Goal: Use online tool/utility: Utilize a website feature to perform a specific function

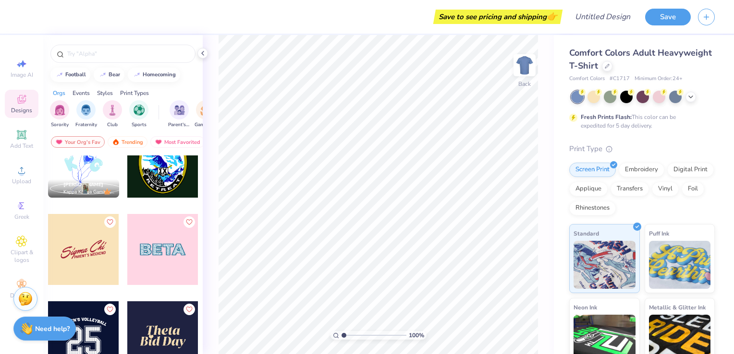
scroll to position [2914, 0]
click at [84, 259] on div at bounding box center [83, 249] width 71 height 71
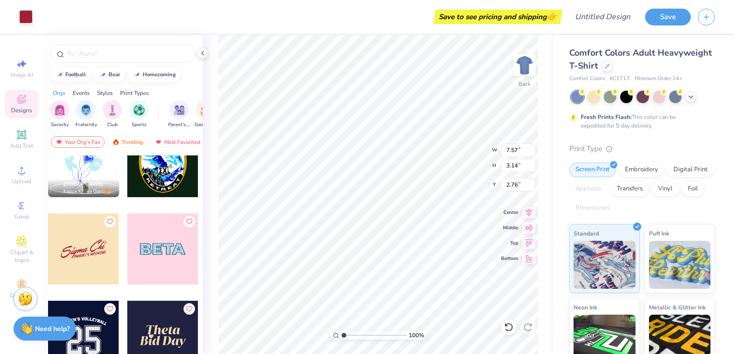
type input "7.57"
type input "3.14"
type input "2.76"
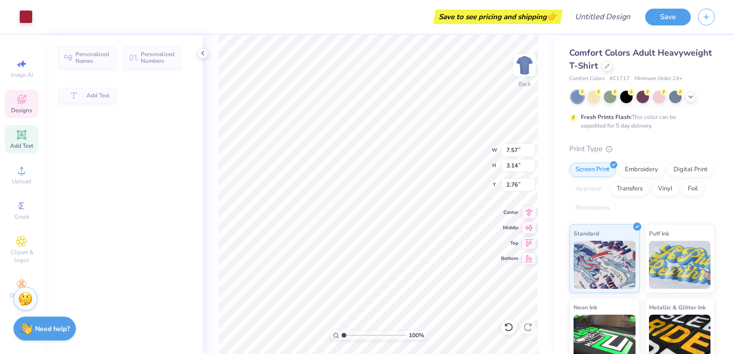
type input "1.99"
type input "2.06"
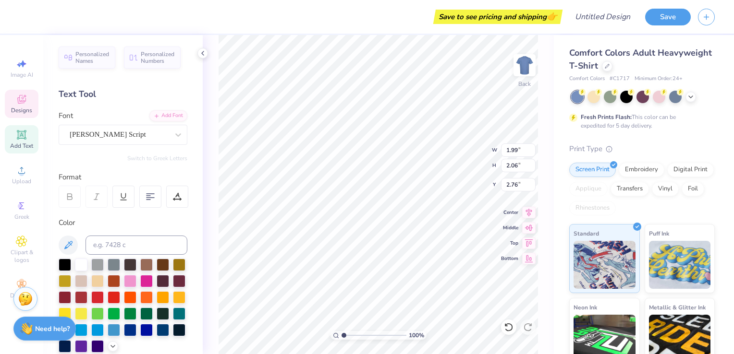
scroll to position [8, 1]
type input "5.94"
type input "2.91"
type input "2.99"
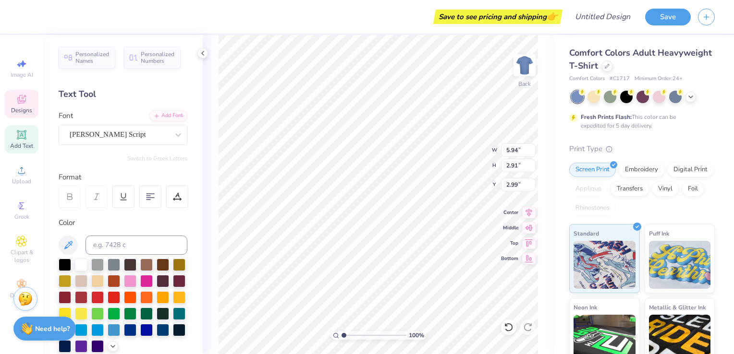
type textarea "igma elta"
type input "1.99"
type input "2.06"
type input "2.76"
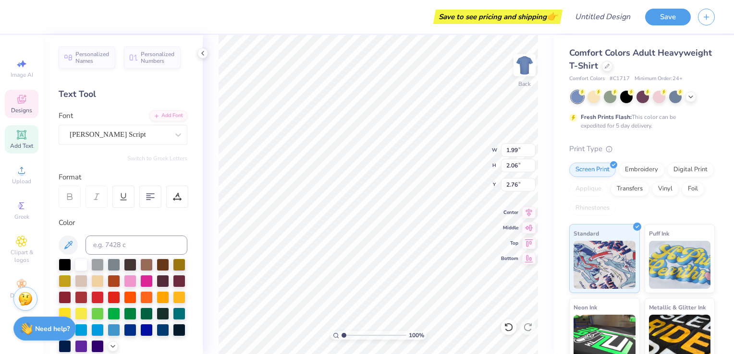
type textarea "d"
type textarea "D"
type input "6.75"
type input "2.94"
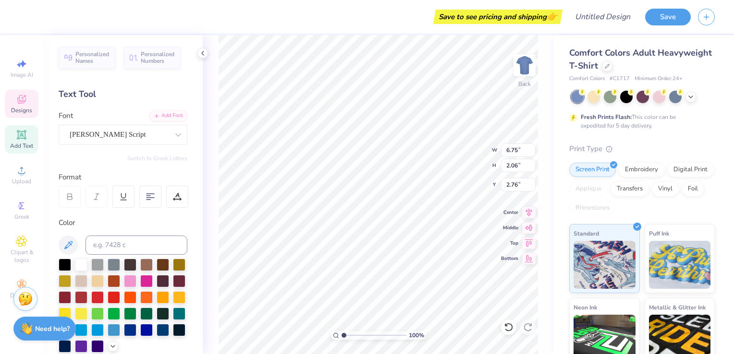
type input "2.99"
type input "2.68"
type input "1.90"
type input "2.01"
type input "3.82"
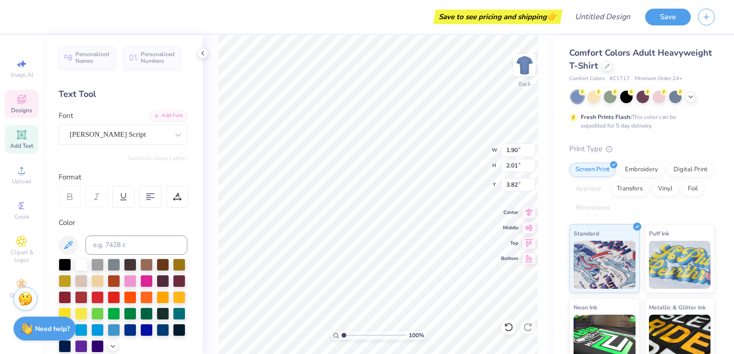
scroll to position [8, 1]
type textarea "t"
type textarea "T"
type input "6.75"
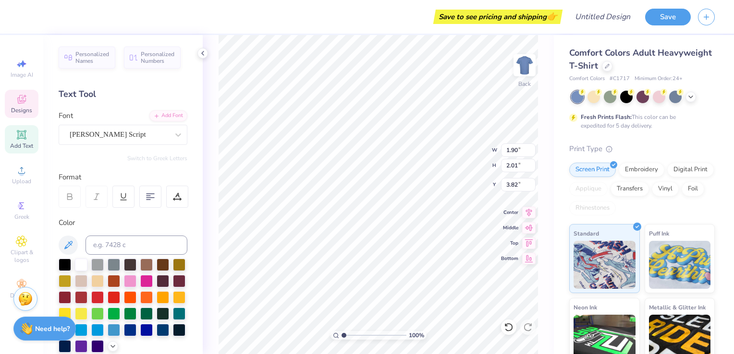
type input "2.94"
type input "2.99"
type textarea "ri elta"
type input "2.36"
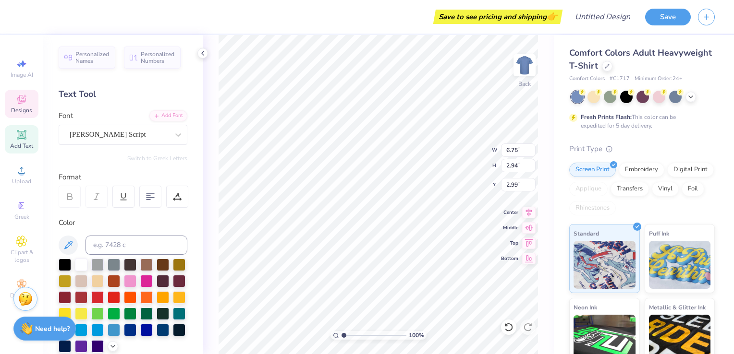
type input "2.15"
type input "3.79"
type input "5.18"
type input "2.02"
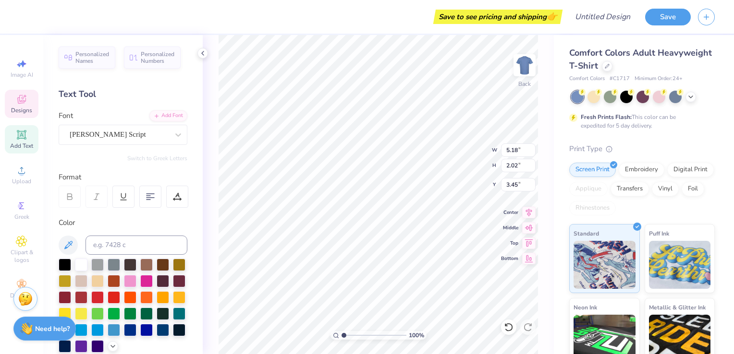
type input "3.00"
type input "2.01"
type input "1.96"
type input "2.68"
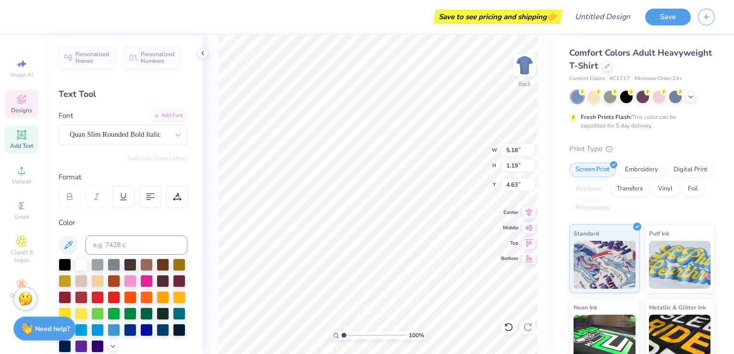
type textarea "P"
type textarea "Family Day"
type input "2.02"
type input "3.00"
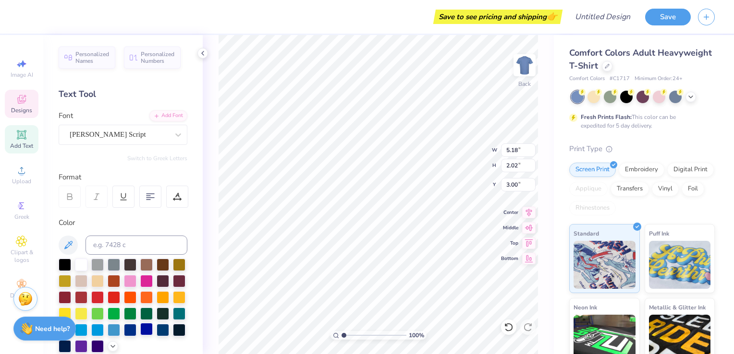
click at [140, 336] on div at bounding box center [146, 329] width 12 height 12
click at [124, 336] on div at bounding box center [130, 329] width 12 height 12
click at [83, 262] on div at bounding box center [81, 264] width 12 height 12
type input "2.01"
type input "1.96"
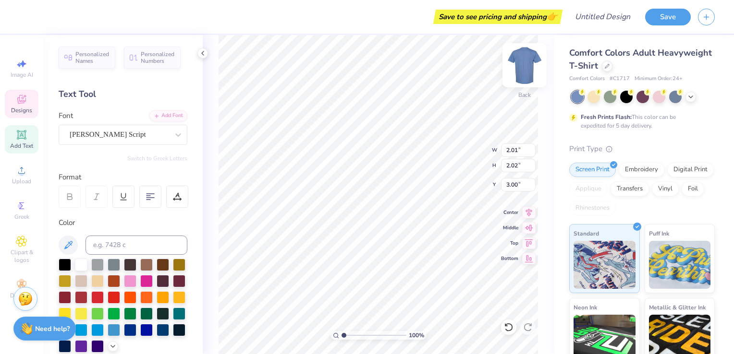
type input "2.68"
click at [688, 93] on icon at bounding box center [691, 96] width 8 height 8
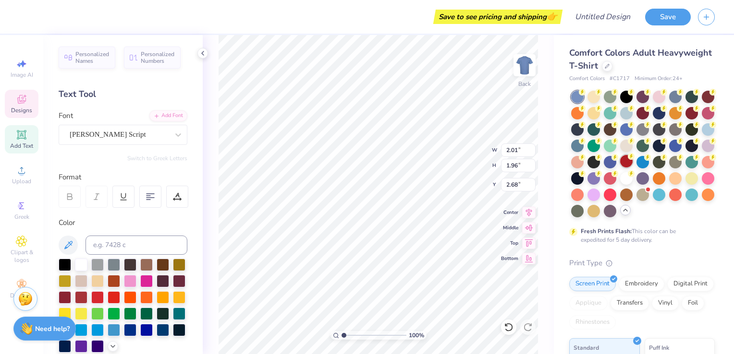
click at [632, 161] on div at bounding box center [626, 161] width 12 height 12
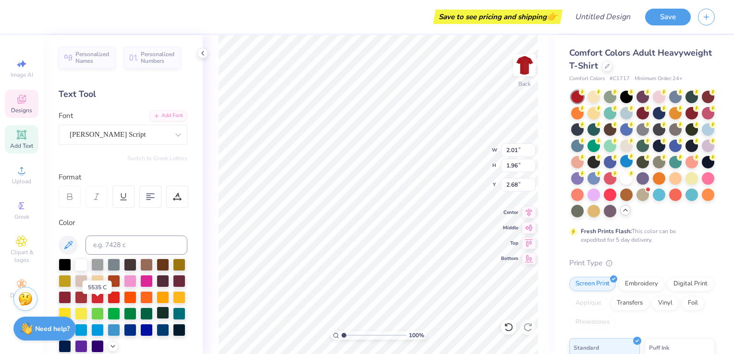
scroll to position [46, 0]
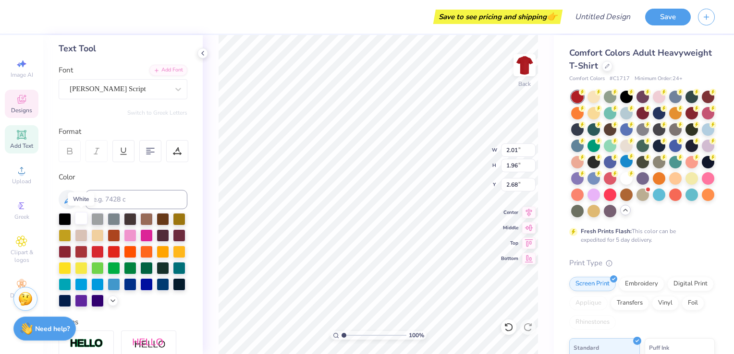
click at [81, 218] on div at bounding box center [81, 218] width 12 height 12
type input "2.36"
type input "2.15"
type input "3.79"
click at [76, 215] on div at bounding box center [81, 218] width 12 height 12
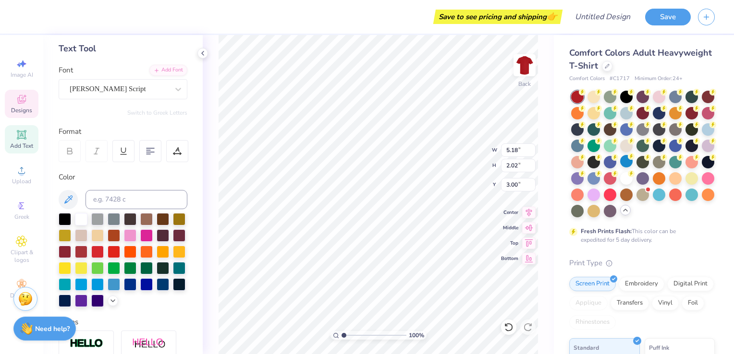
type input "2.68"
type input "0.75"
type input "3.88"
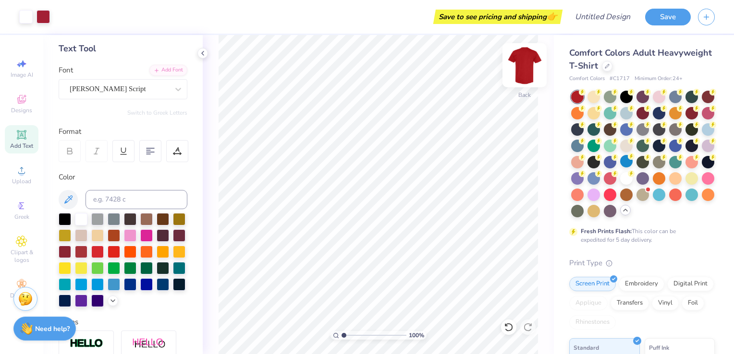
click at [524, 65] on img at bounding box center [524, 65] width 38 height 38
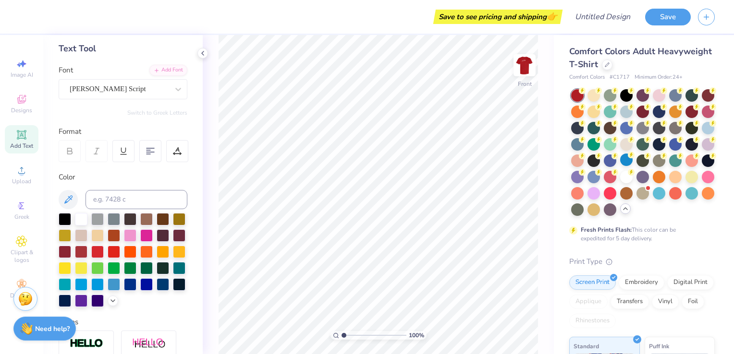
scroll to position [0, 0]
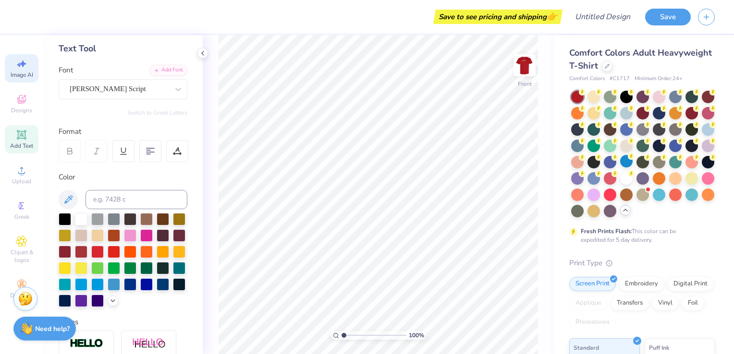
click at [19, 68] on icon at bounding box center [22, 64] width 12 height 12
select select "4"
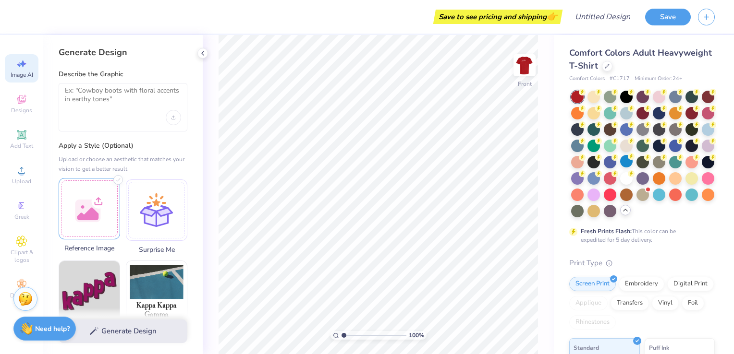
click at [91, 194] on div at bounding box center [89, 208] width 61 height 61
click at [90, 208] on div at bounding box center [89, 208] width 61 height 61
click at [127, 94] on textarea at bounding box center [123, 98] width 116 height 24
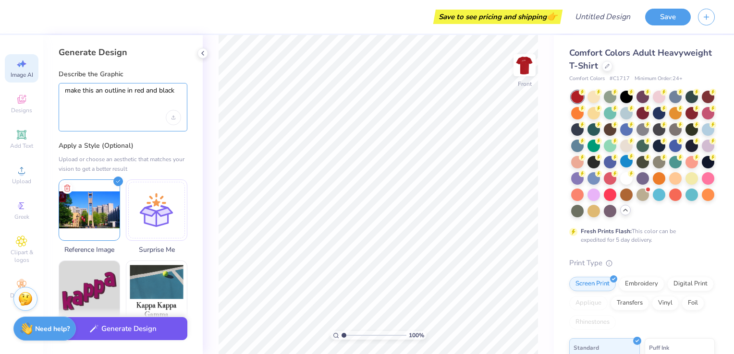
type textarea "make this an outline in red and black"
click at [133, 336] on button "Generate Design" at bounding box center [123, 329] width 129 height 24
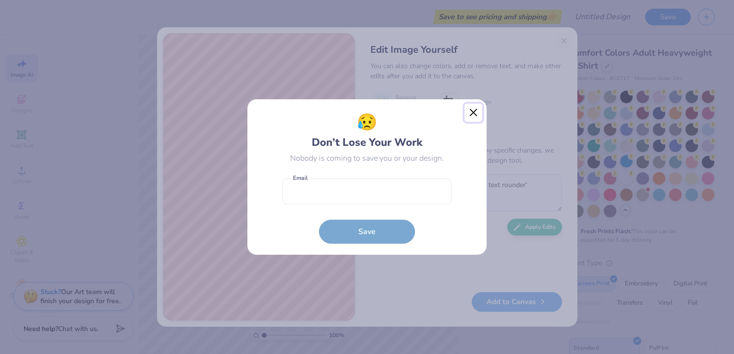
click at [470, 113] on button "Close" at bounding box center [473, 113] width 18 height 18
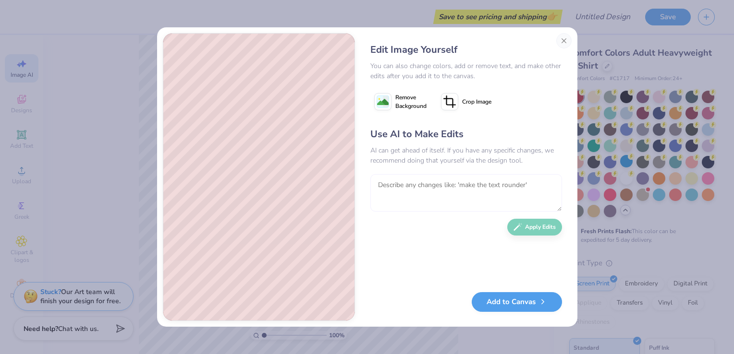
click at [435, 183] on textarea at bounding box center [466, 192] width 192 height 37
type textarea "can you make it more detailed like the original picture"
click at [548, 225] on button "Apply Edits" at bounding box center [534, 225] width 55 height 17
click at [526, 303] on button "Add to Canvas" at bounding box center [517, 300] width 90 height 20
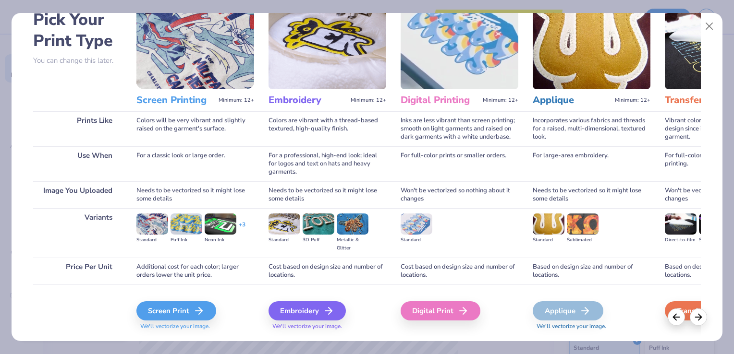
scroll to position [76, 0]
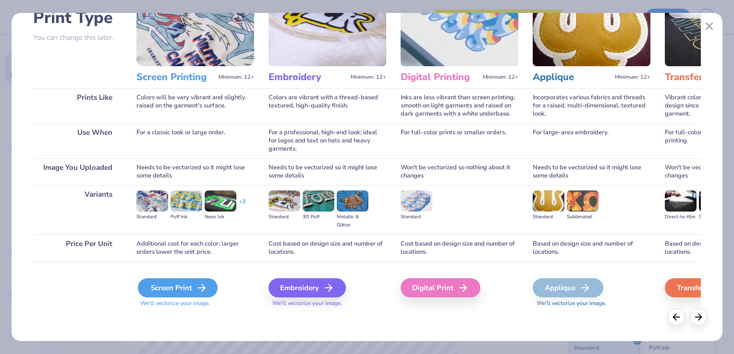
click at [188, 291] on div "Screen Print" at bounding box center [178, 287] width 80 height 19
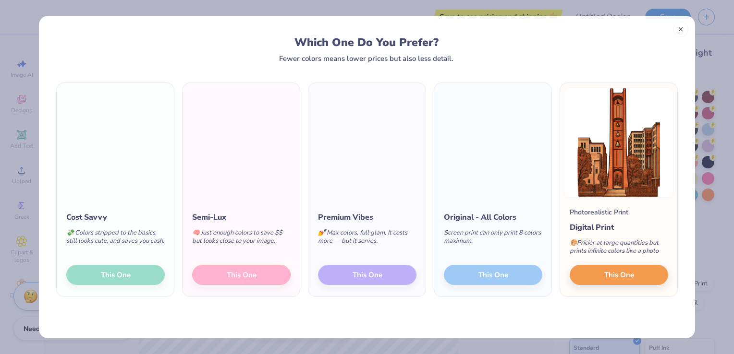
click at [453, 169] on div at bounding box center [366, 153] width 239 height 34
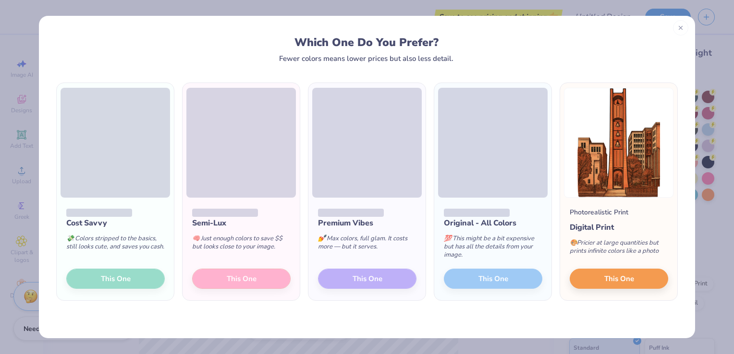
click at [681, 25] on icon at bounding box center [680, 27] width 7 height 7
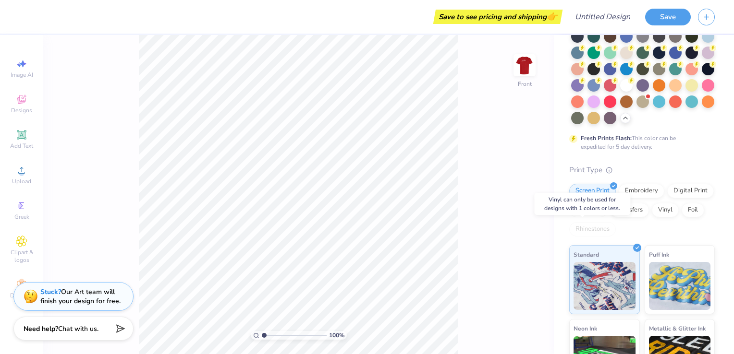
scroll to position [217, 0]
